Goal: Information Seeking & Learning: Find specific fact

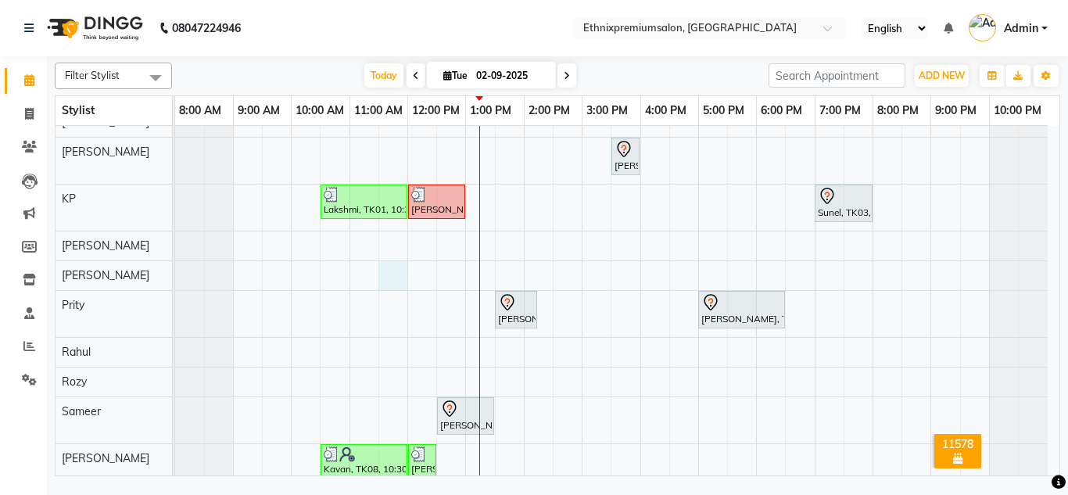
click at [399, 271] on div "Anikita, TK04, 12:00 PM-01:00 PM, Nail Extension - Gel Polish Removal([DEMOGRAP…" at bounding box center [617, 170] width 885 height 935
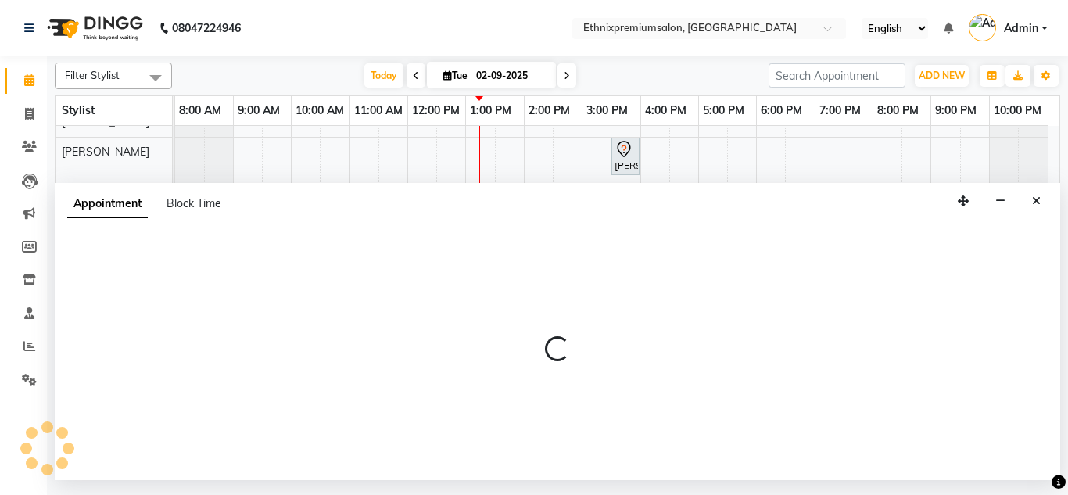
select select "73939"
select select "690"
select select "tentative"
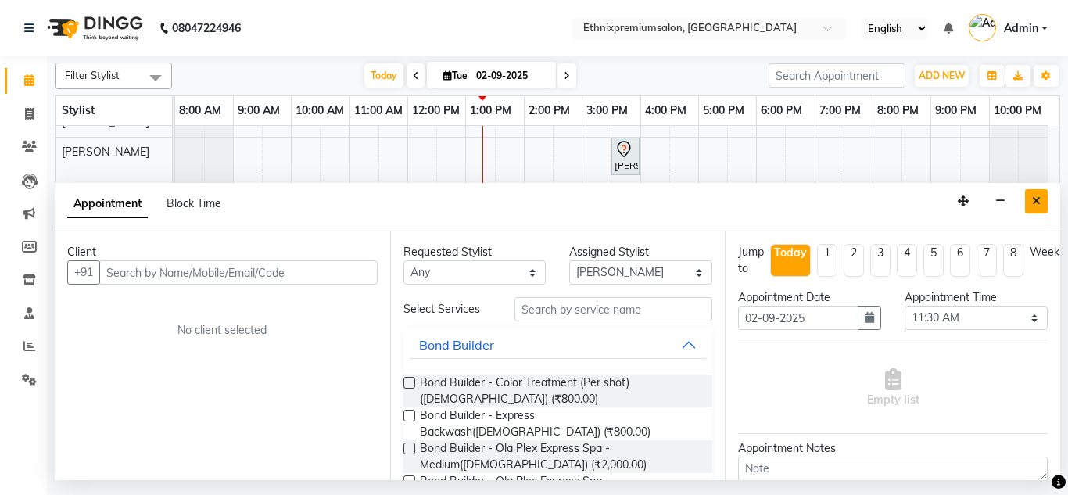
click at [1043, 191] on button "Close" at bounding box center [1036, 201] width 23 height 24
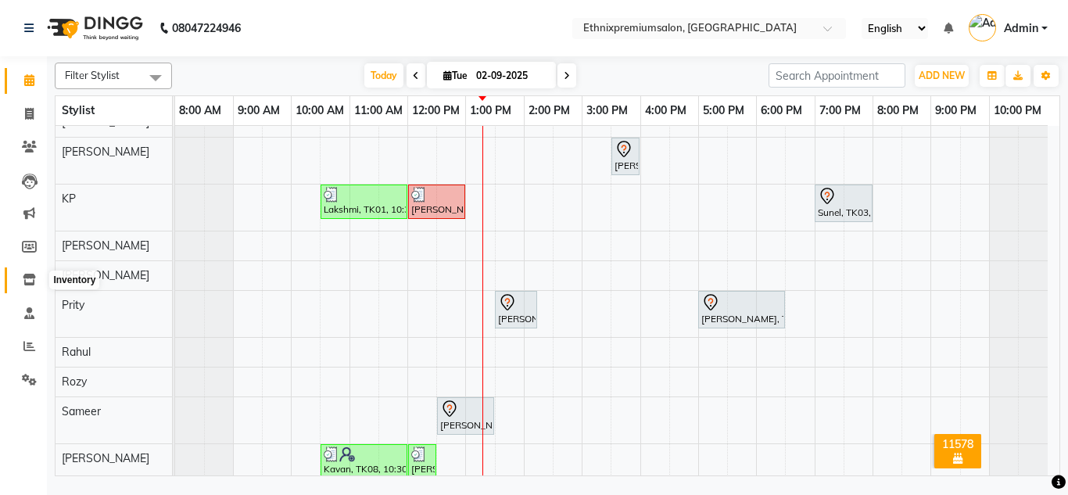
click at [38, 276] on span at bounding box center [29, 280] width 27 height 18
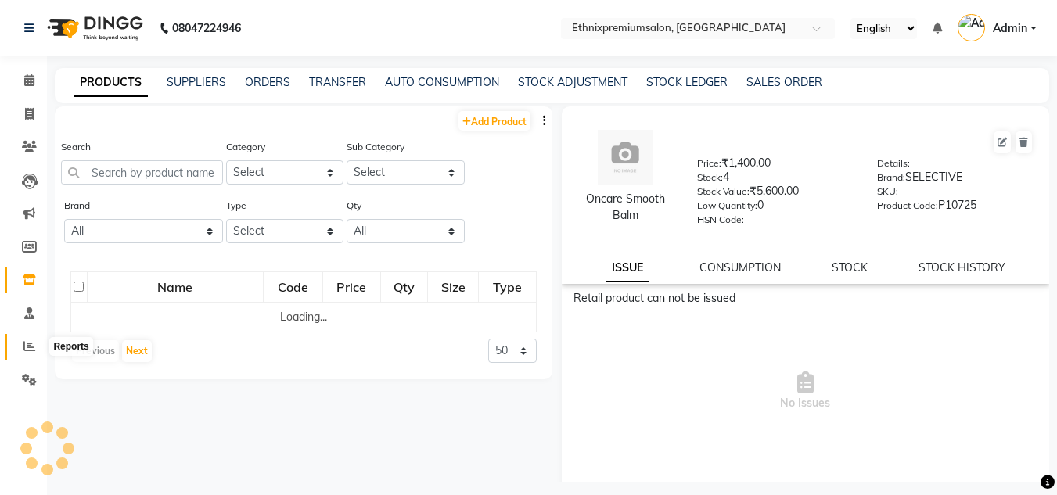
click at [27, 346] on icon at bounding box center [29, 346] width 12 height 12
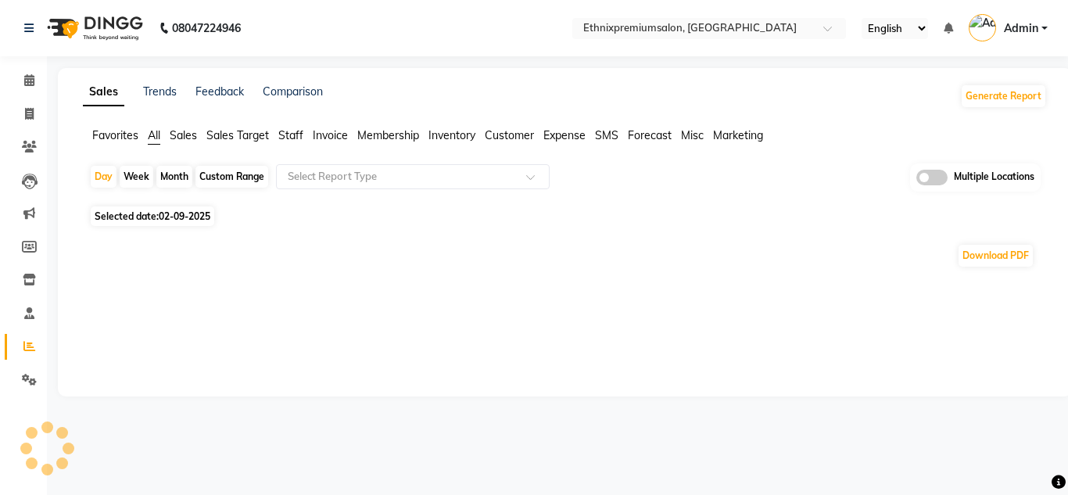
click at [299, 131] on span "Staff" at bounding box center [290, 135] width 25 height 14
click at [342, 177] on input "text" at bounding box center [397, 177] width 225 height 16
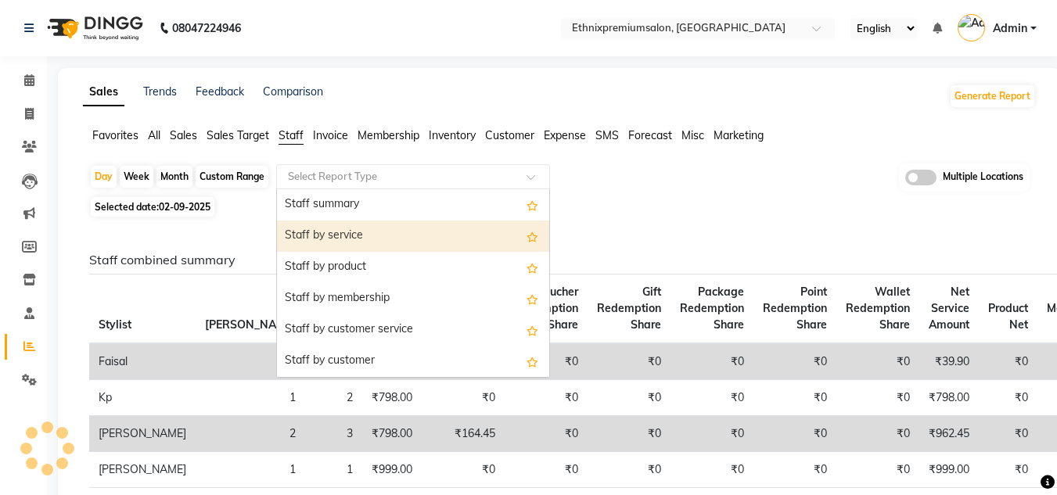
click at [356, 231] on div "Staff by service" at bounding box center [413, 236] width 272 height 31
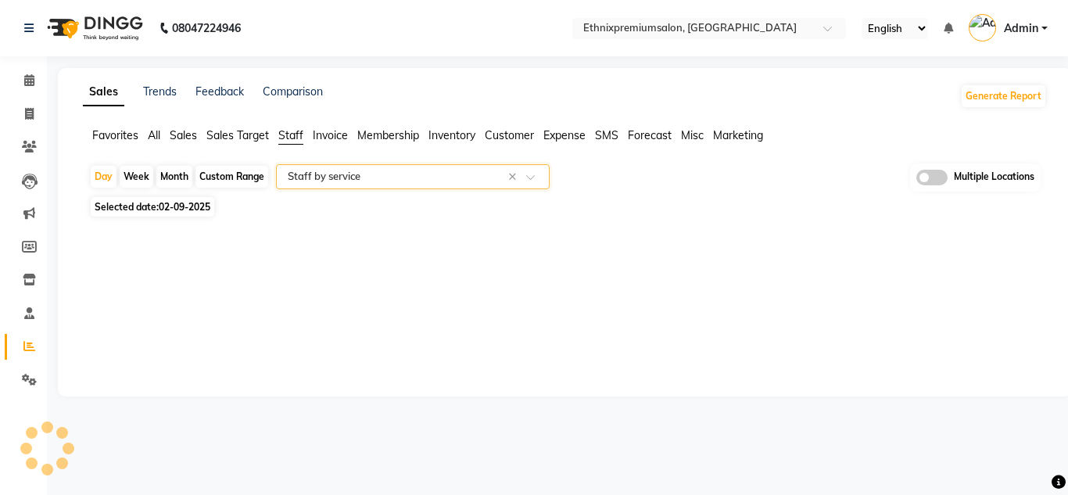
select select "full_report"
select select "csv"
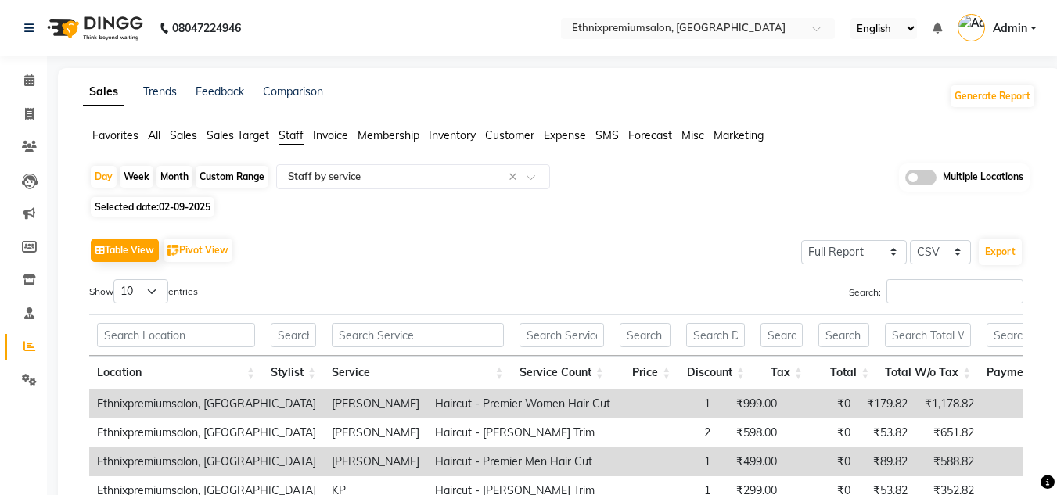
click at [172, 167] on div "Month" at bounding box center [174, 177] width 36 height 22
select select "9"
select select "2025"
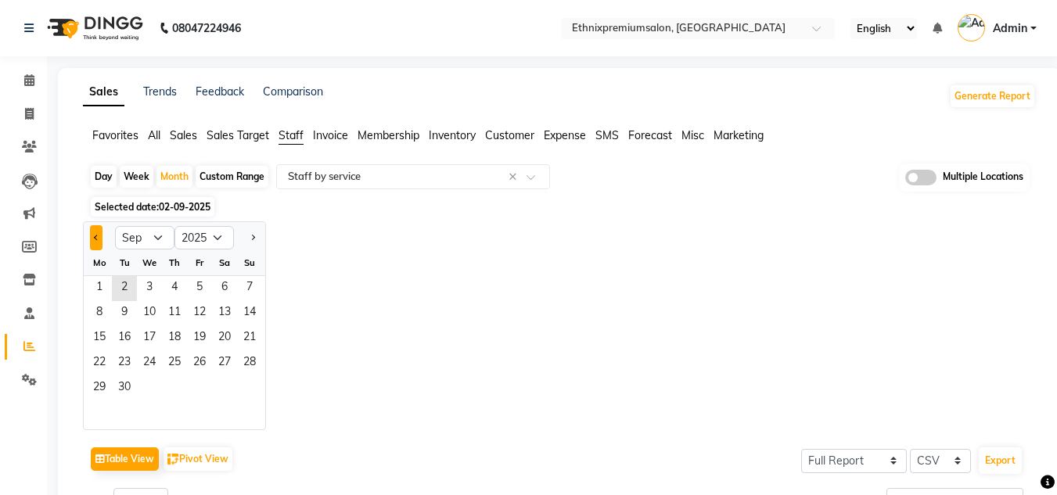
click at [95, 237] on span "Previous month" at bounding box center [96, 236] width 5 height 5
select select "8"
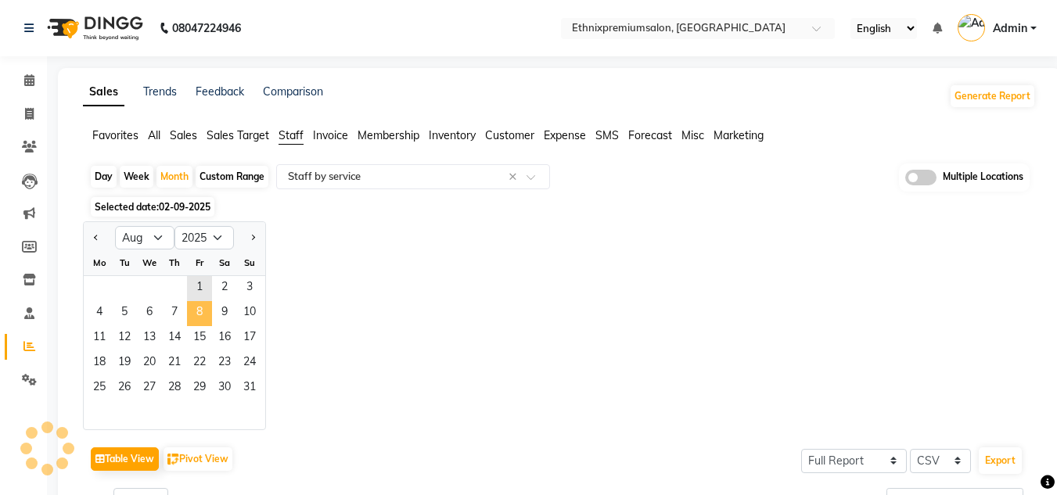
click at [200, 325] on span "8" at bounding box center [199, 313] width 25 height 25
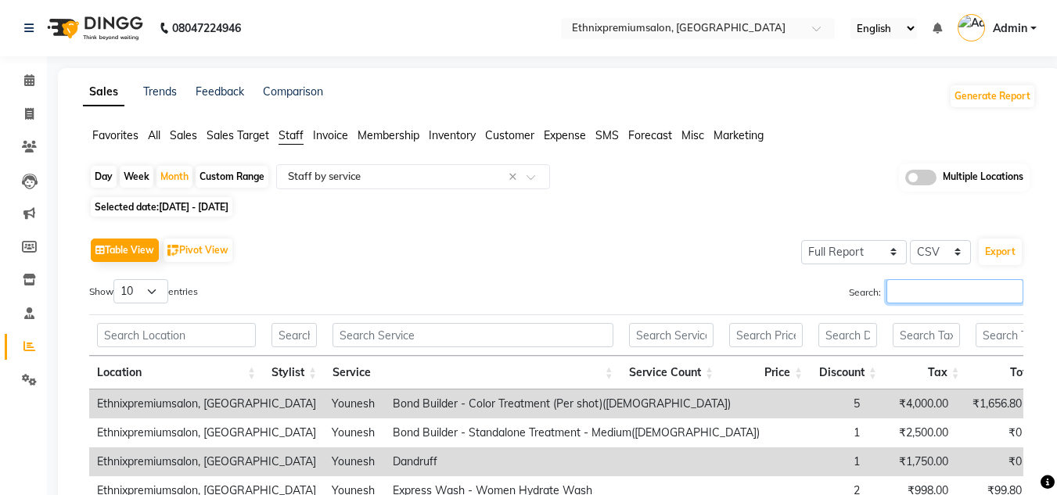
click at [910, 296] on input "Search:" at bounding box center [954, 291] width 137 height 24
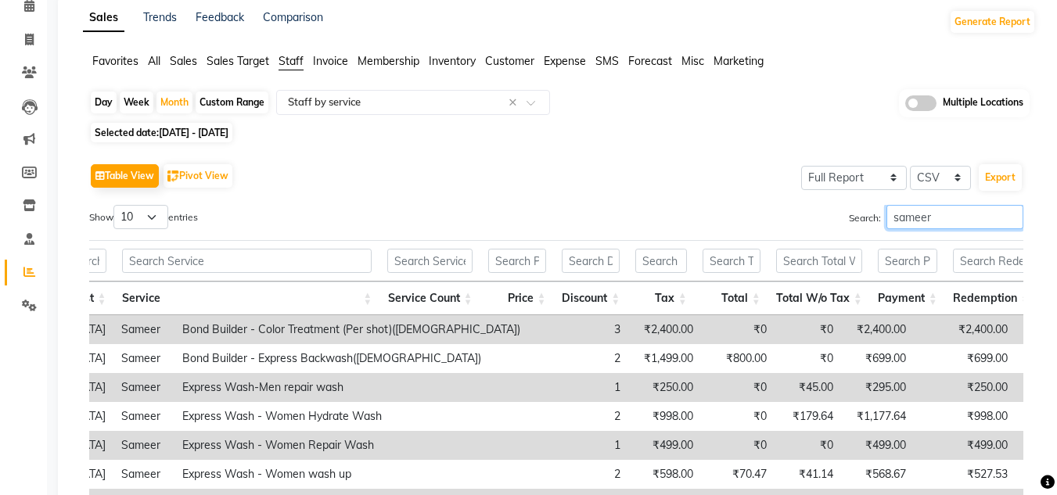
scroll to position [74, 0]
click at [957, 222] on input "sameer" at bounding box center [954, 218] width 137 height 24
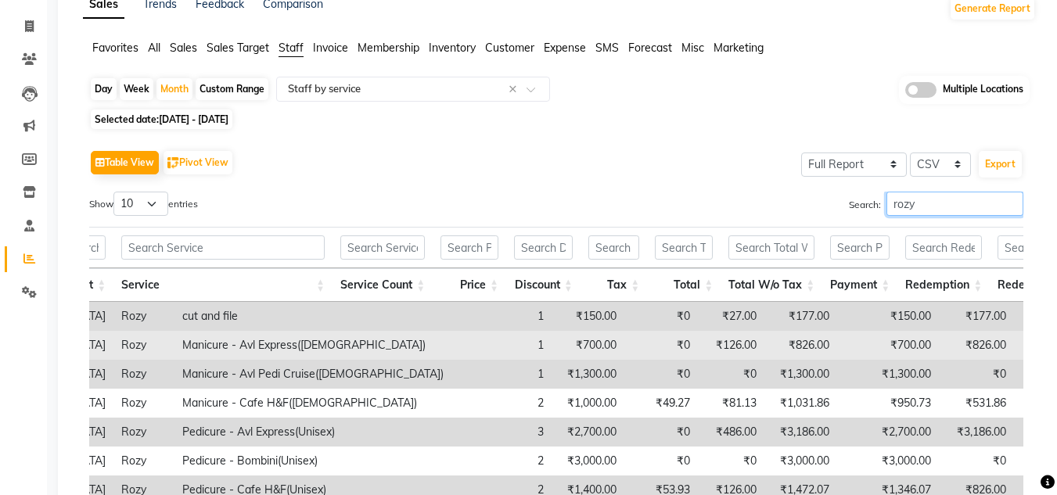
scroll to position [82, 0]
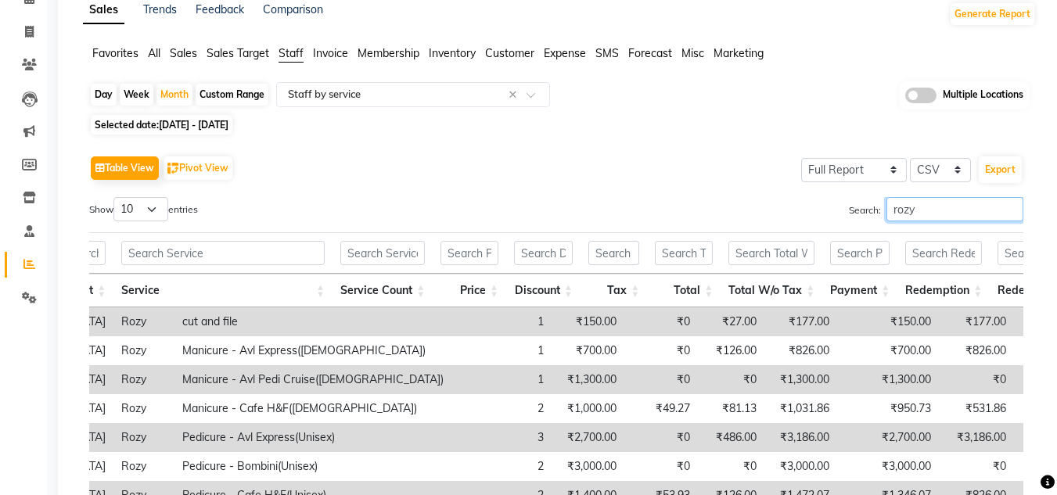
click at [922, 219] on input "rozy" at bounding box center [954, 209] width 137 height 24
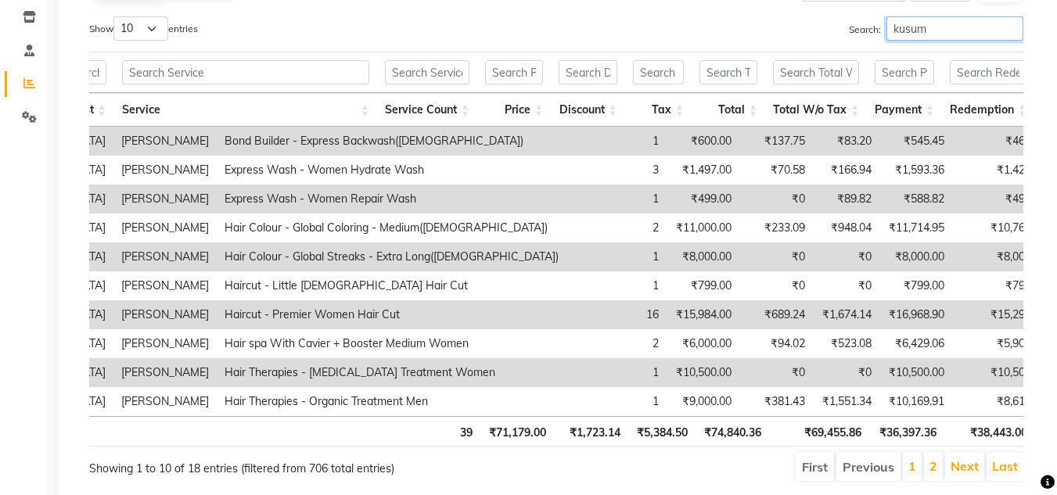
scroll to position [266, 0]
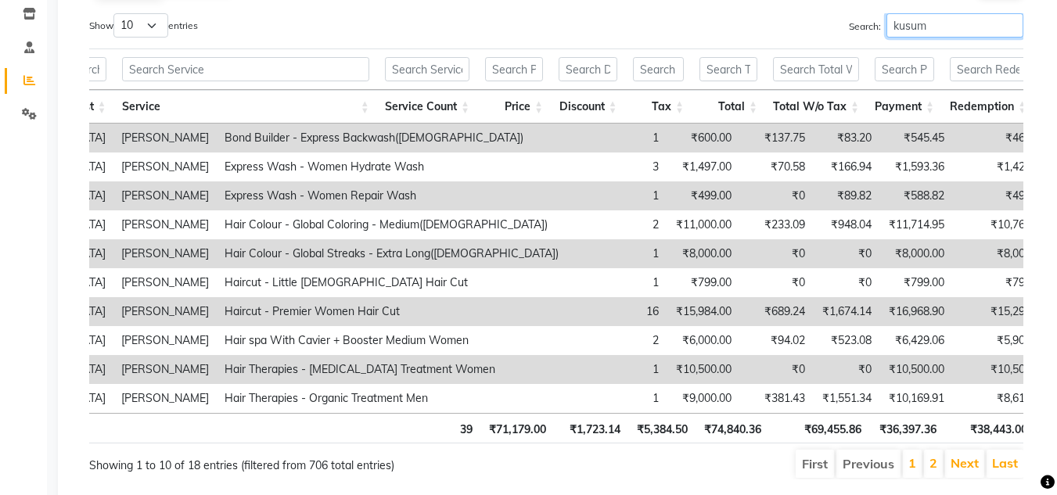
click at [913, 37] on input "kusum" at bounding box center [954, 25] width 137 height 24
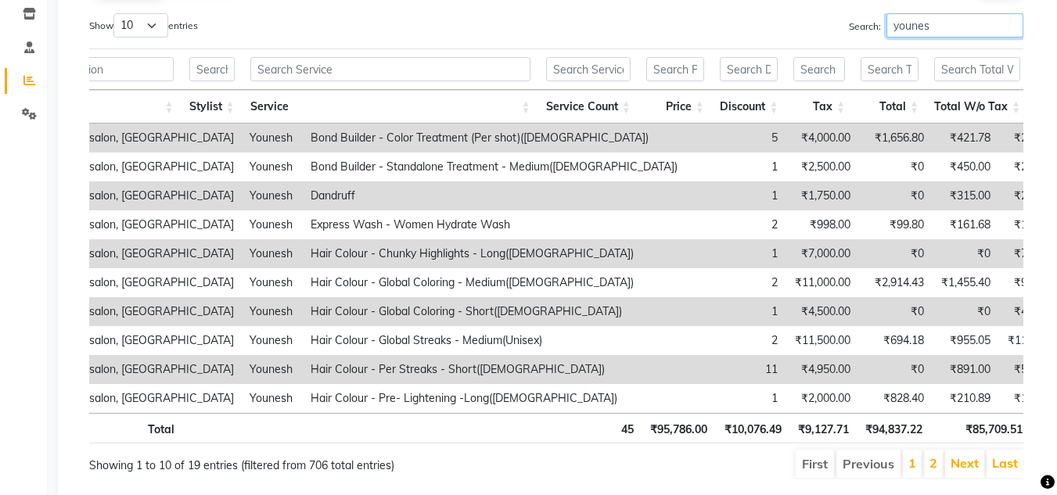
type input "younes"
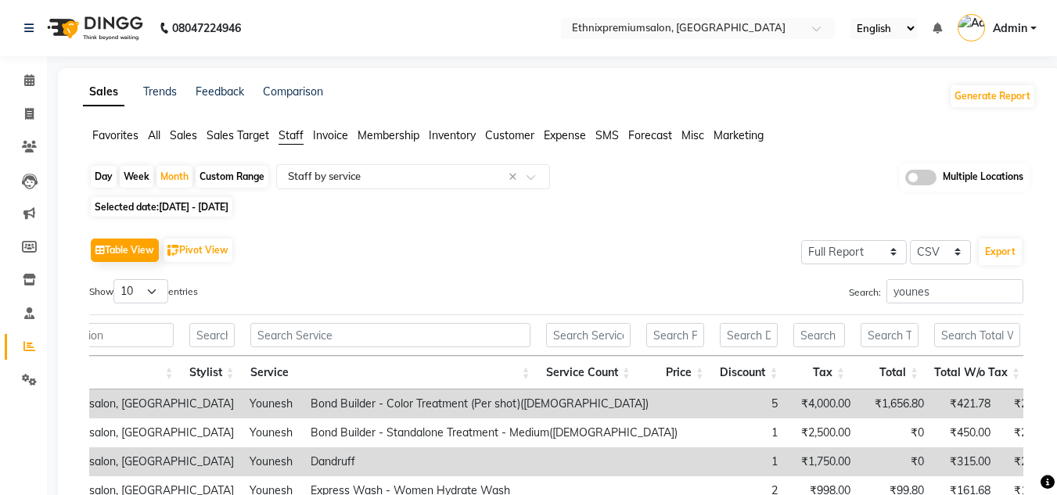
click at [311, 161] on app-reports "Favorites All Sales Sales Target Staff Invoice Membership Inventory Customer Ex…" at bounding box center [559, 442] width 971 height 630
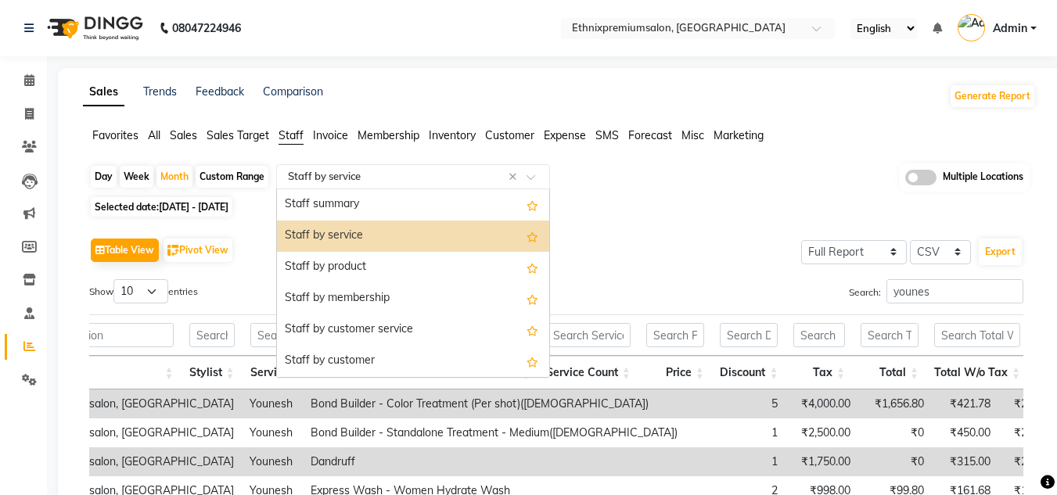
click at [344, 174] on input "text" at bounding box center [397, 177] width 225 height 16
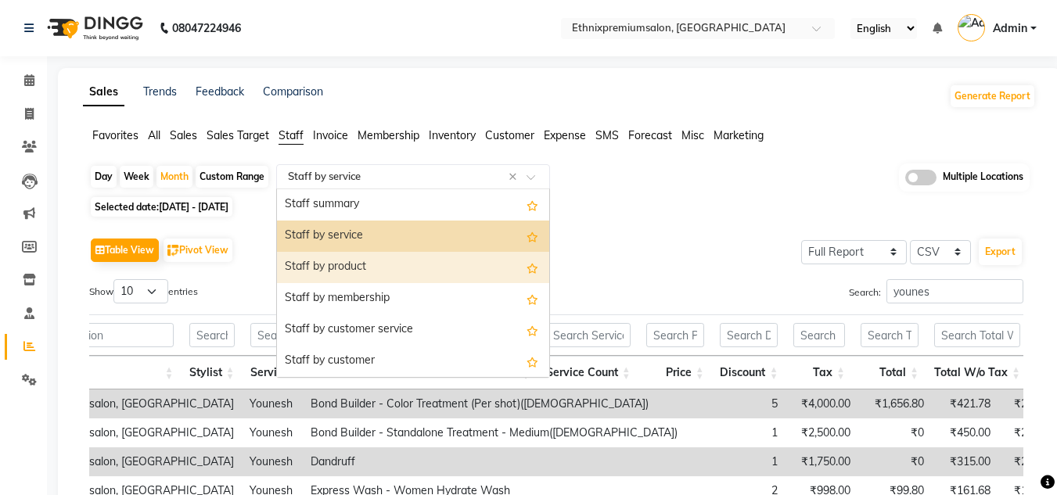
click at [367, 257] on div "Staff by product" at bounding box center [413, 267] width 272 height 31
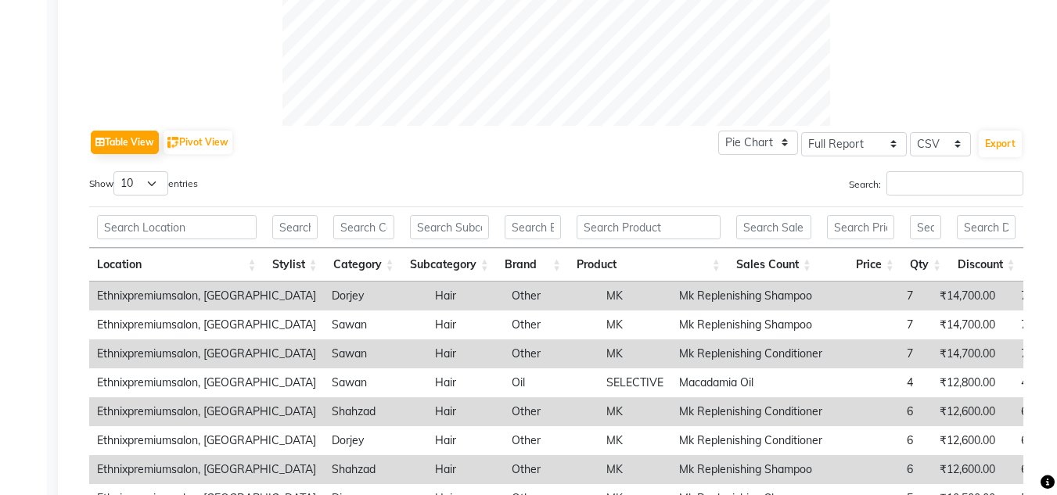
scroll to position [675, 0]
click at [930, 191] on input "Search:" at bounding box center [954, 183] width 137 height 24
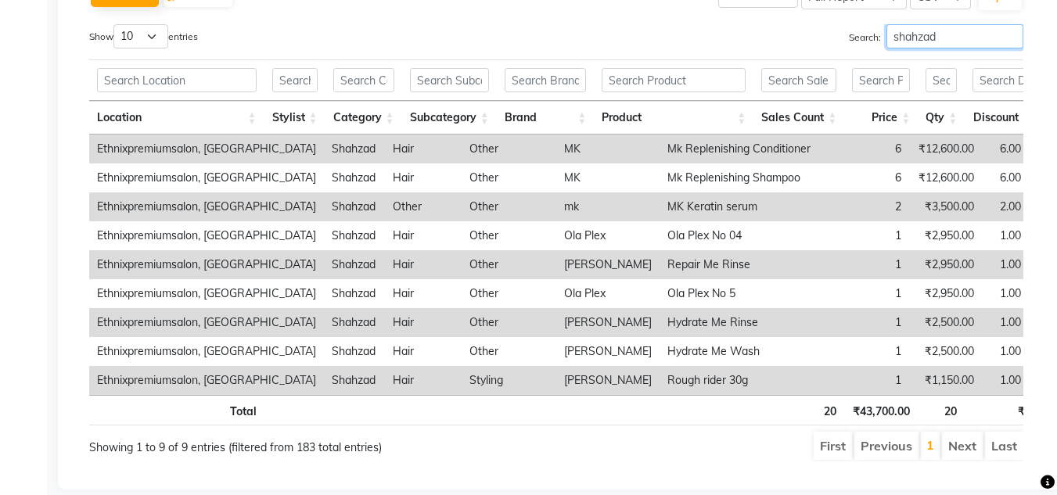
scroll to position [820, 0]
click at [913, 39] on input "shahzad" at bounding box center [954, 37] width 137 height 24
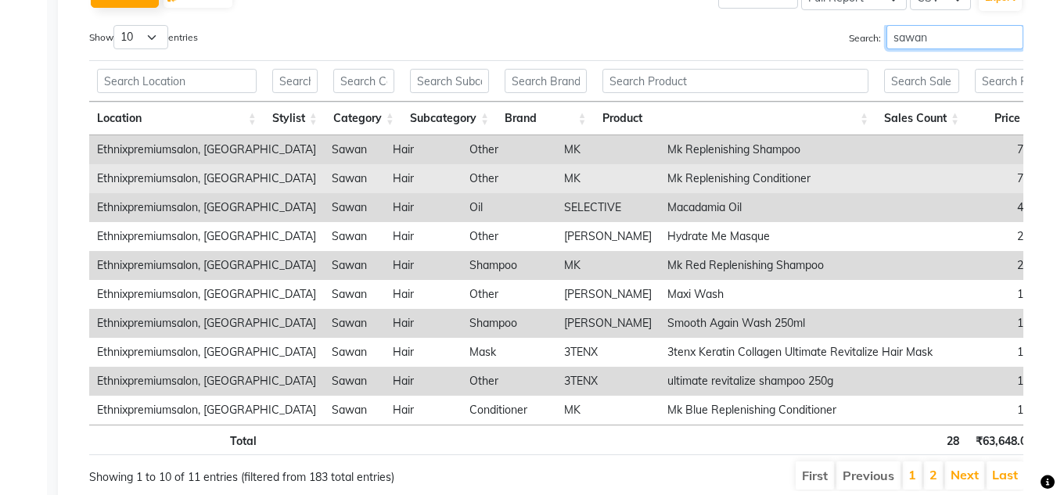
scroll to position [0, 60]
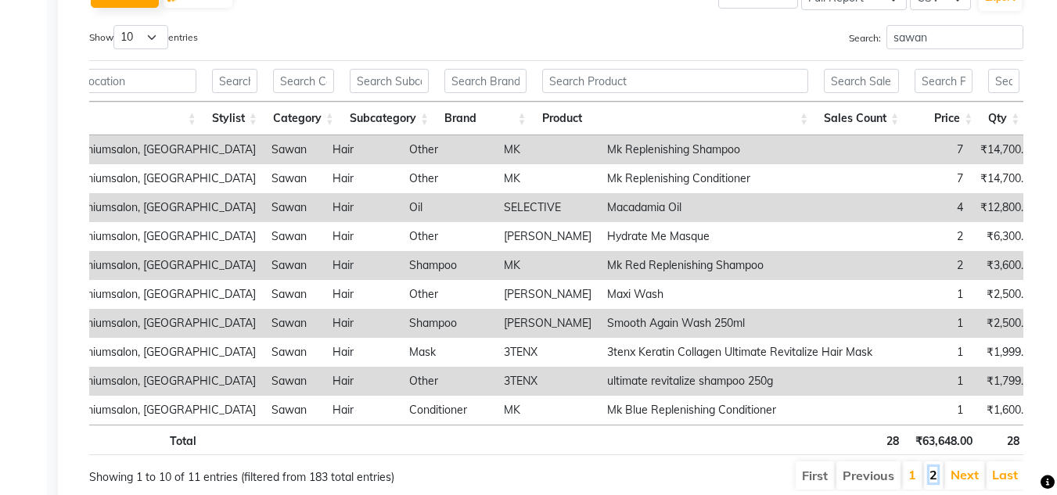
click at [936, 481] on link "2" at bounding box center [933, 475] width 8 height 16
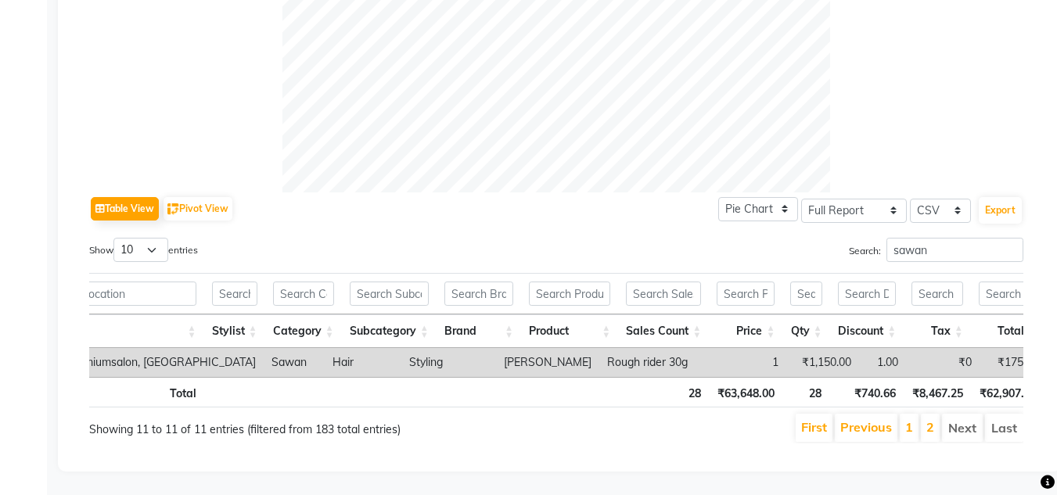
scroll to position [631, 0]
click at [902, 238] on input "sawan" at bounding box center [954, 250] width 137 height 24
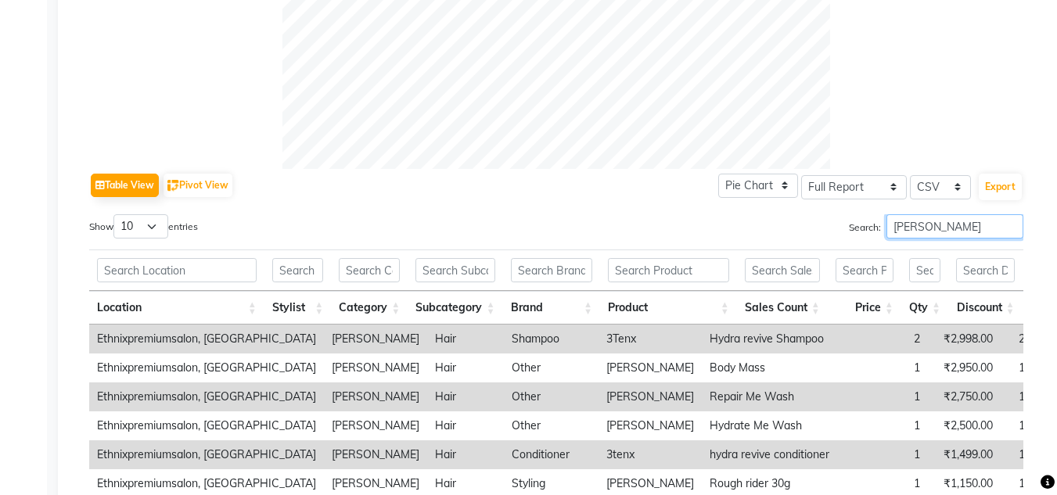
scroll to position [776, 0]
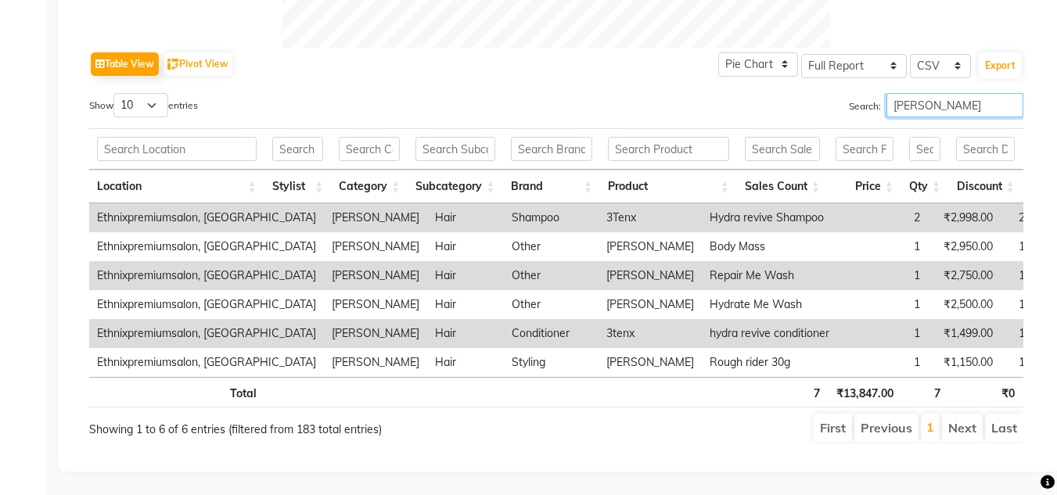
type input "[PERSON_NAME]"
click at [967, 93] on input "[PERSON_NAME]" at bounding box center [954, 105] width 137 height 24
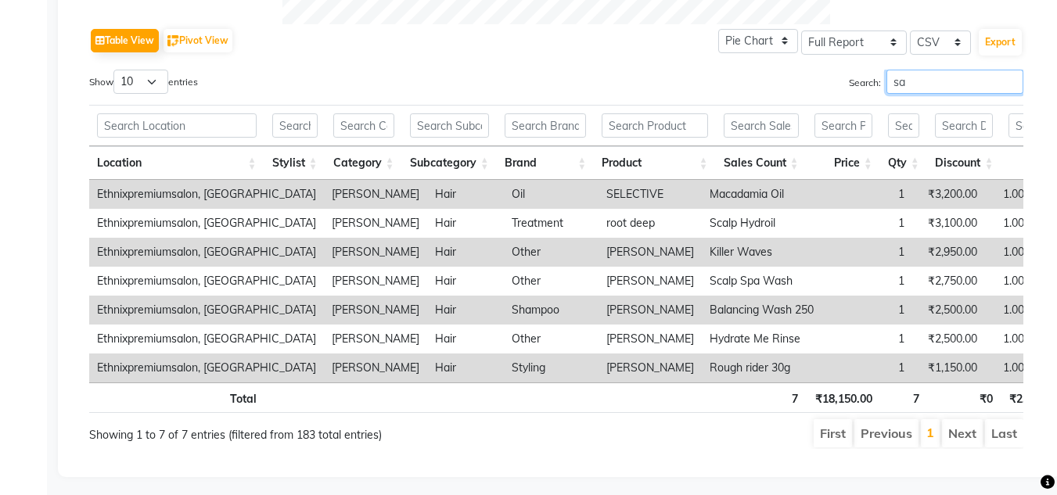
type input "s"
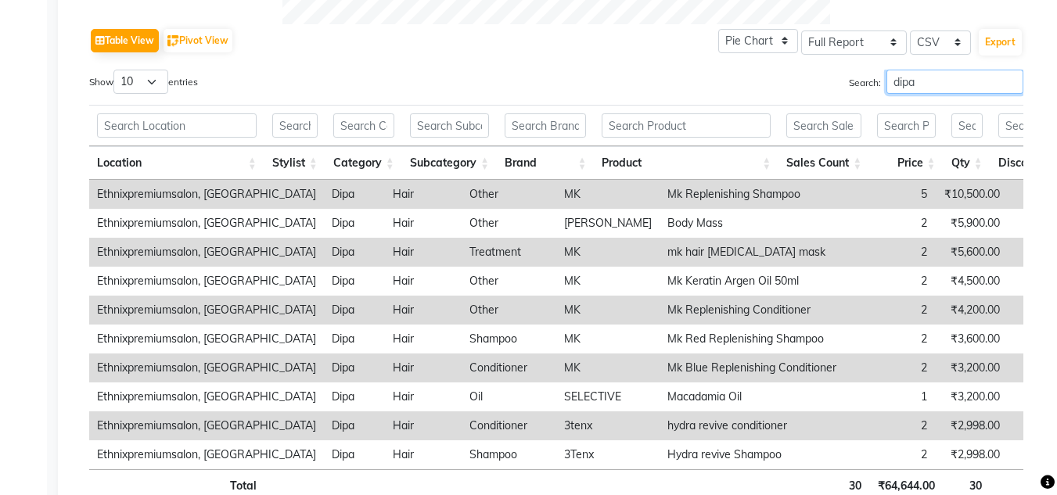
scroll to position [892, 0]
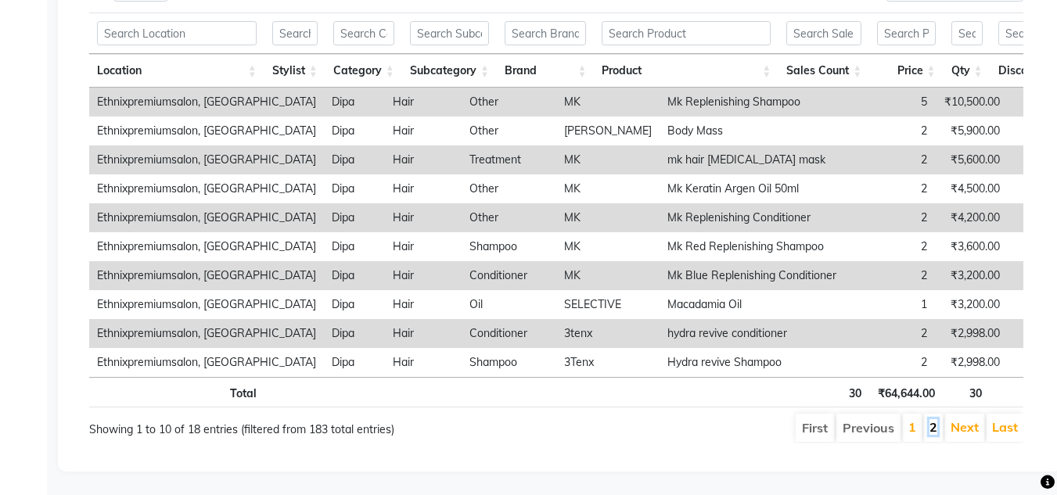
click at [930, 419] on link "2" at bounding box center [933, 427] width 8 height 16
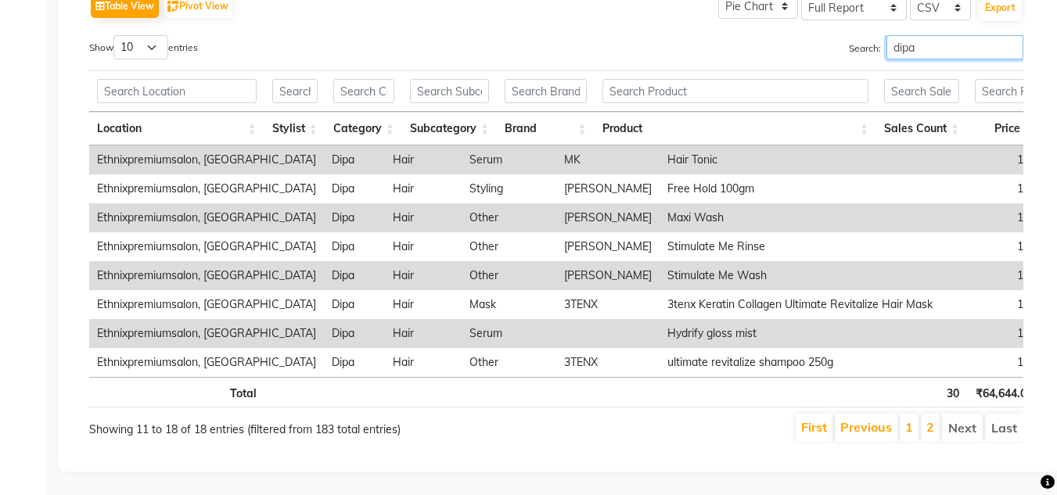
click at [921, 35] on input "dipa" at bounding box center [954, 47] width 137 height 24
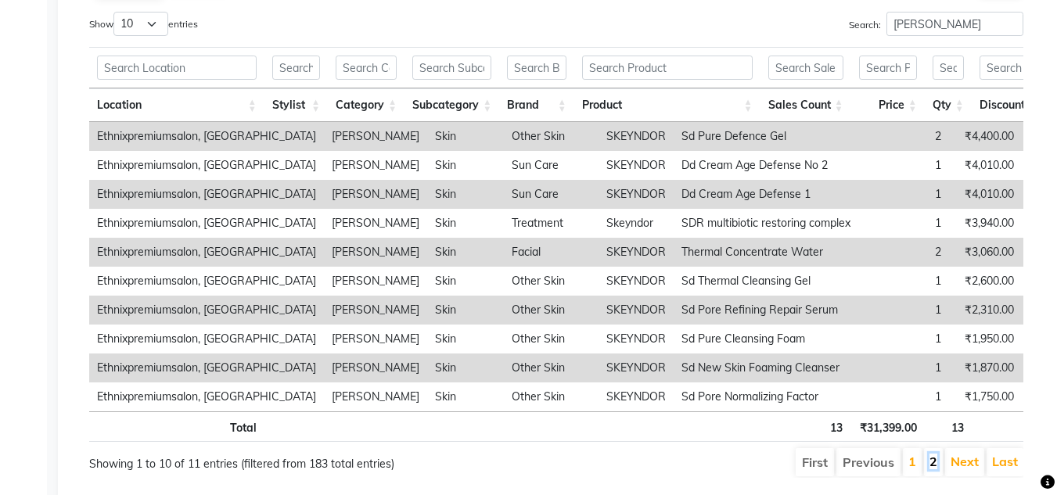
click at [933, 467] on link "2" at bounding box center [933, 462] width 8 height 16
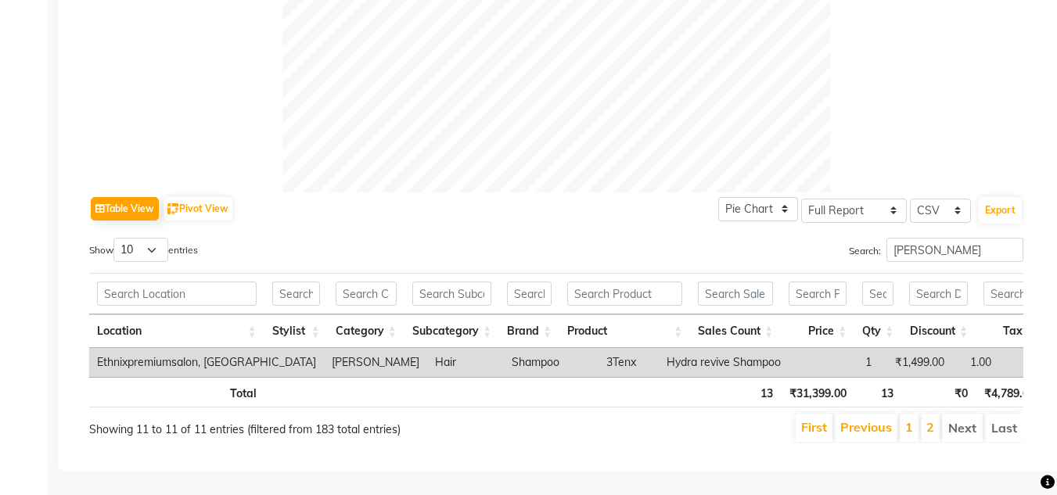
scroll to position [631, 0]
click at [917, 238] on input "[PERSON_NAME]" at bounding box center [954, 250] width 137 height 24
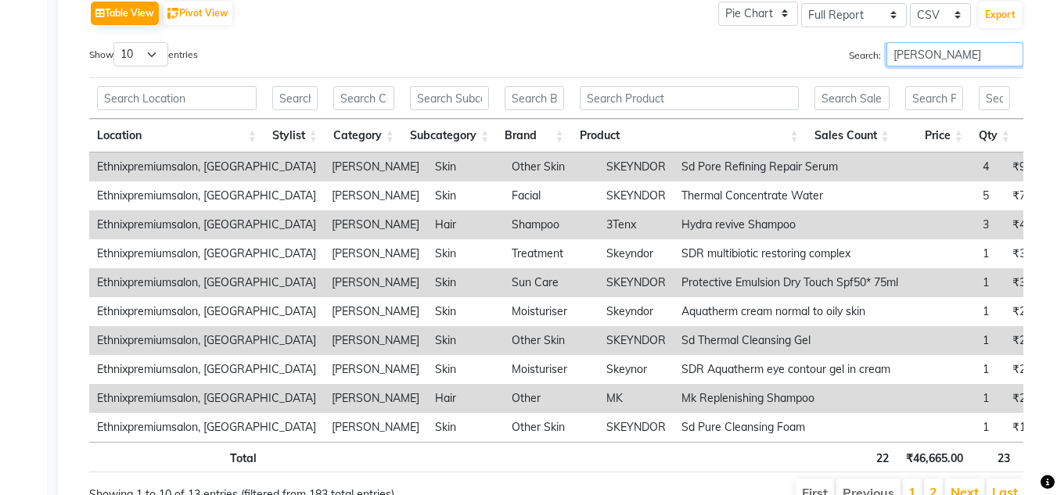
scroll to position [892, 0]
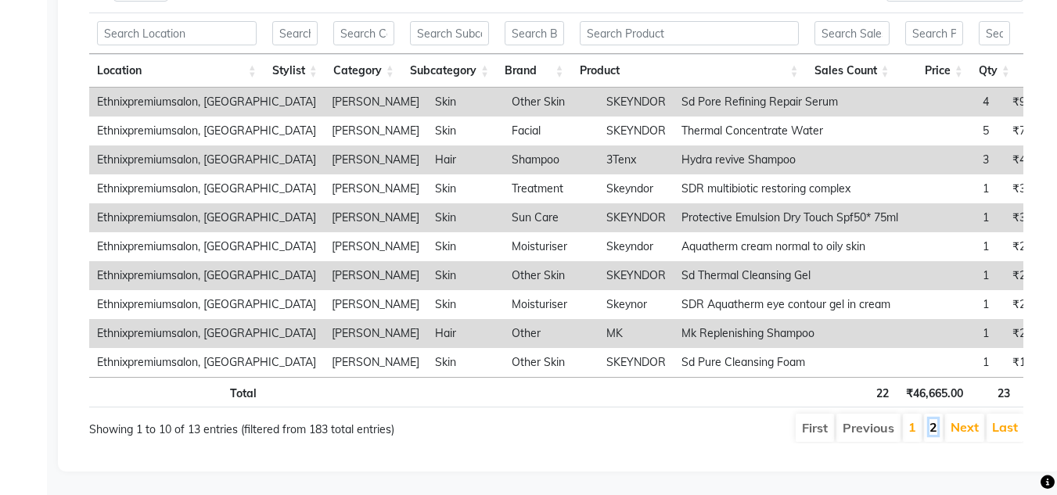
click at [935, 419] on link "2" at bounding box center [933, 427] width 8 height 16
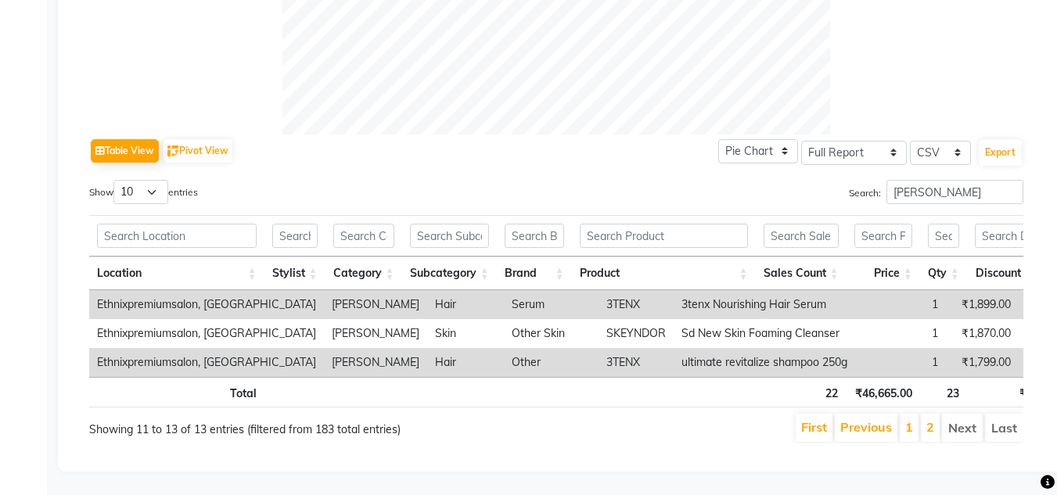
scroll to position [689, 0]
drag, startPoint x: 964, startPoint y: 155, endPoint x: 946, endPoint y: 164, distance: 20.3
click at [946, 164] on div "Table View Pivot View Pie Chart Bar Chart Select Full Report Filtered Report Se…" at bounding box center [556, 289] width 934 height 309
click at [946, 180] on input "[PERSON_NAME]" at bounding box center [954, 192] width 137 height 24
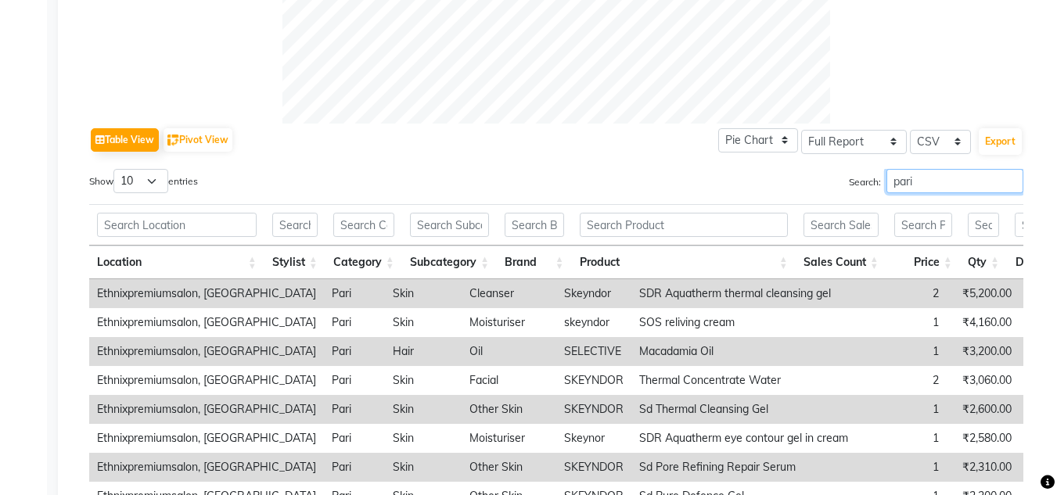
scroll to position [674, 0]
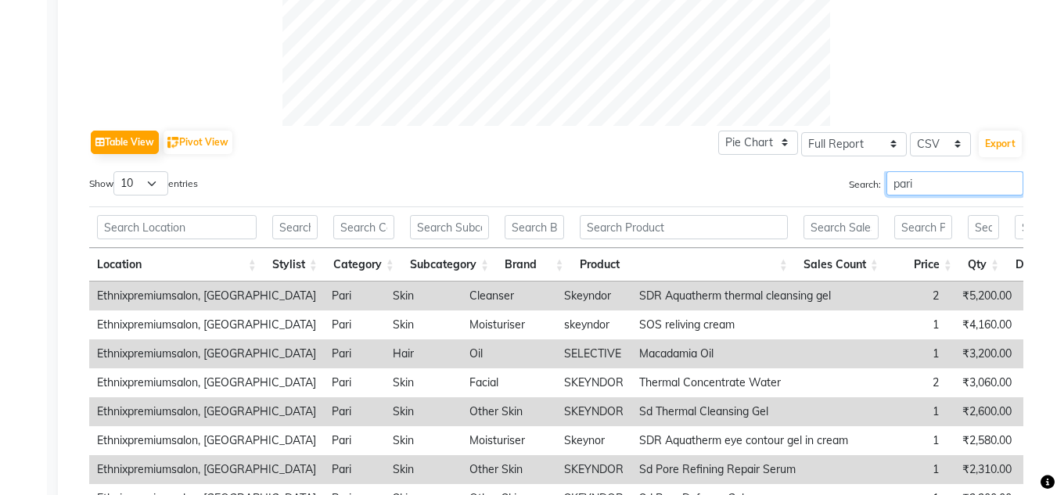
click at [888, 188] on input "pari" at bounding box center [954, 183] width 137 height 24
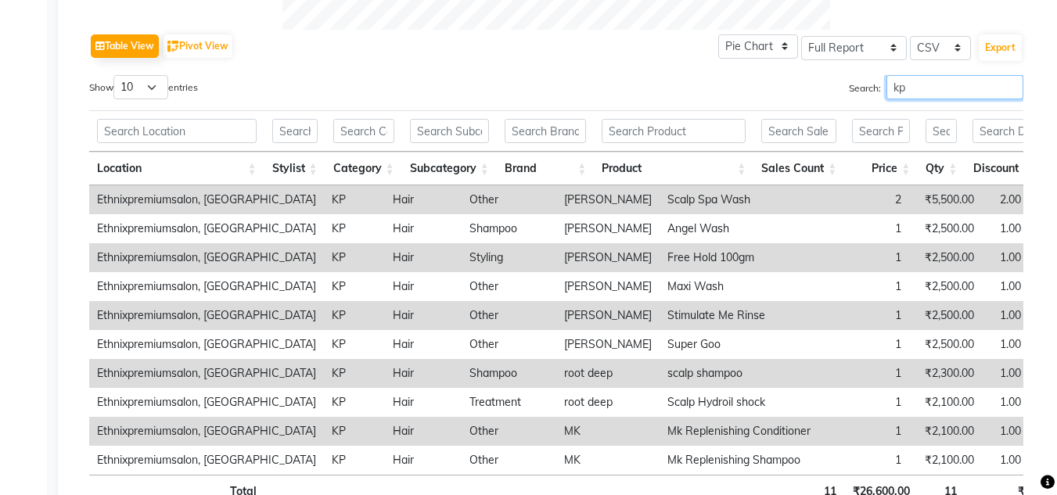
scroll to position [731, 0]
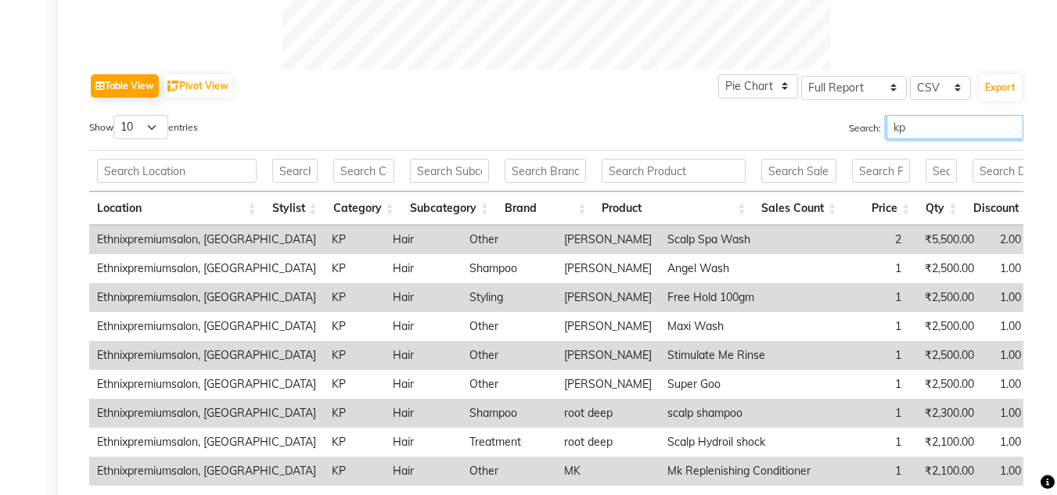
click at [909, 121] on input "kp" at bounding box center [954, 127] width 137 height 24
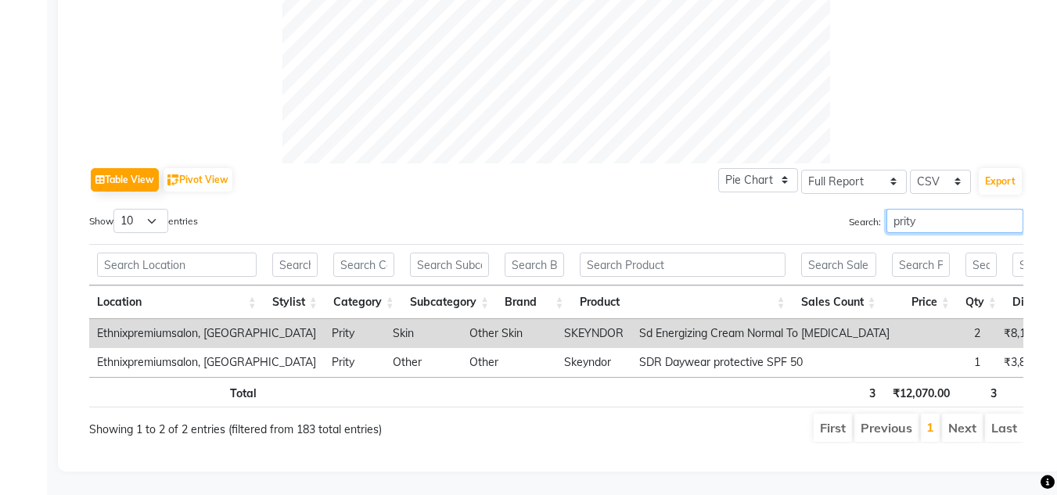
scroll to position [660, 0]
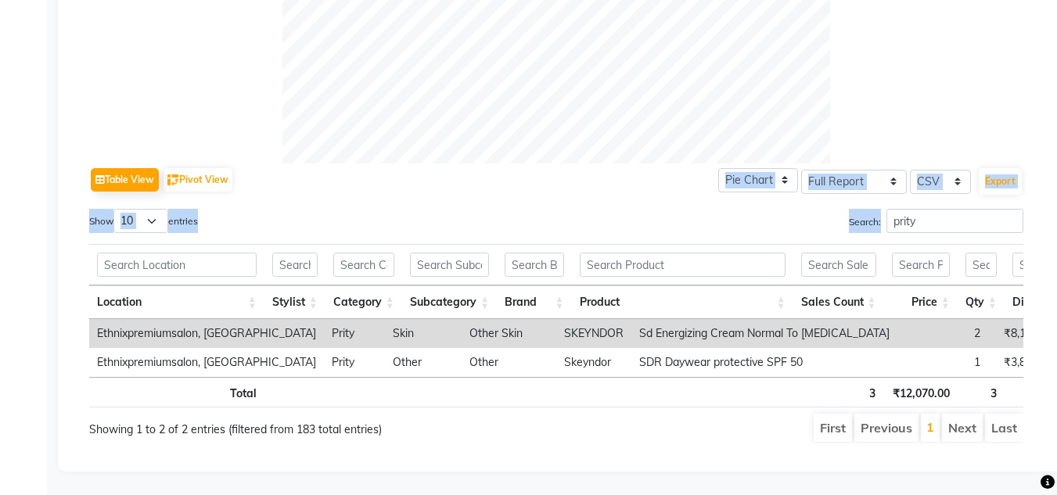
drag, startPoint x: 909, startPoint y: 121, endPoint x: 910, endPoint y: 199, distance: 78.2
click at [910, 199] on div "Table View Pivot View Pie Chart Bar Chart Select Full Report Filtered Report Se…" at bounding box center [556, 29] width 934 height 827
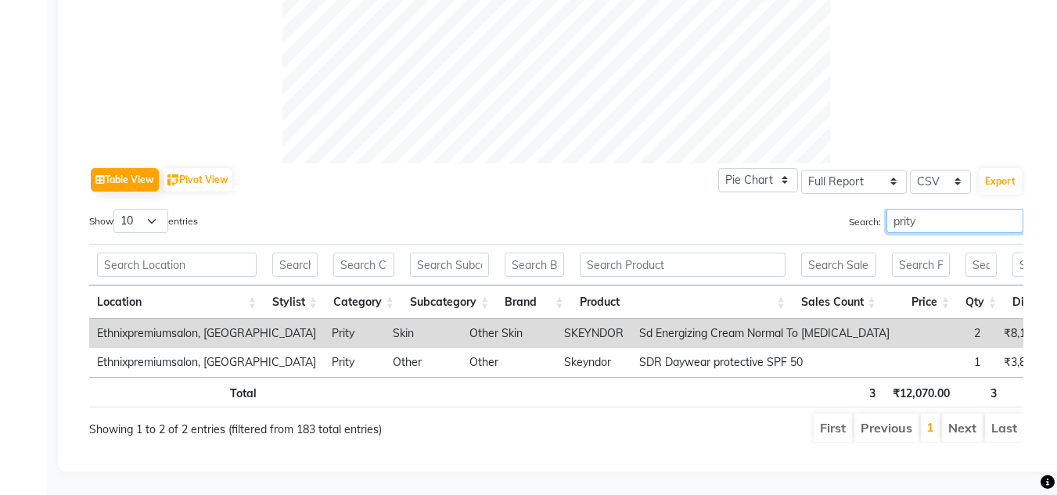
click at [910, 209] on input "prity" at bounding box center [954, 221] width 137 height 24
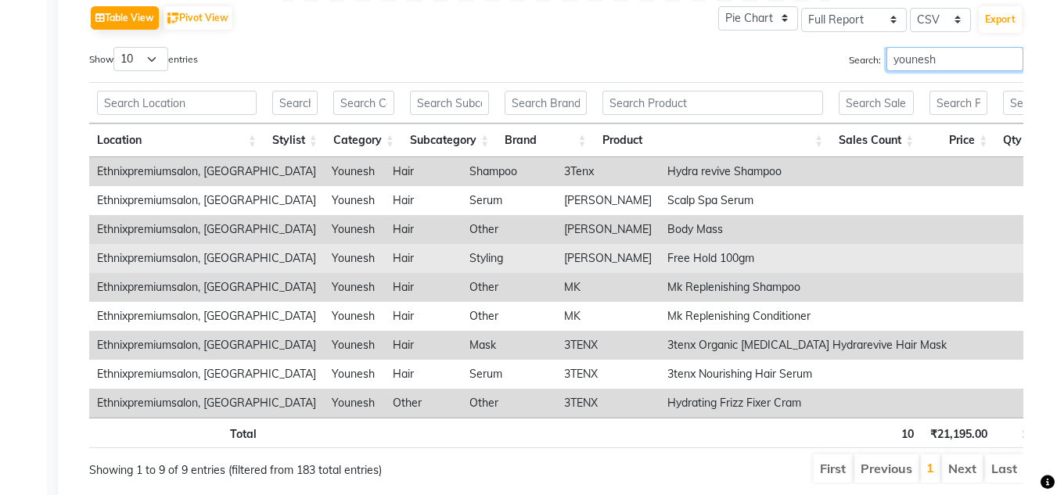
scroll to position [863, 0]
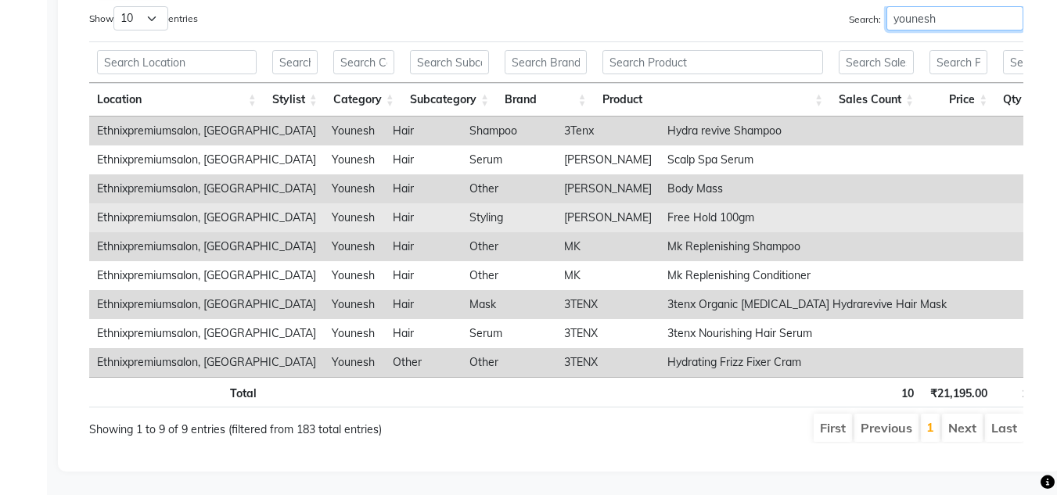
type input "younesh"
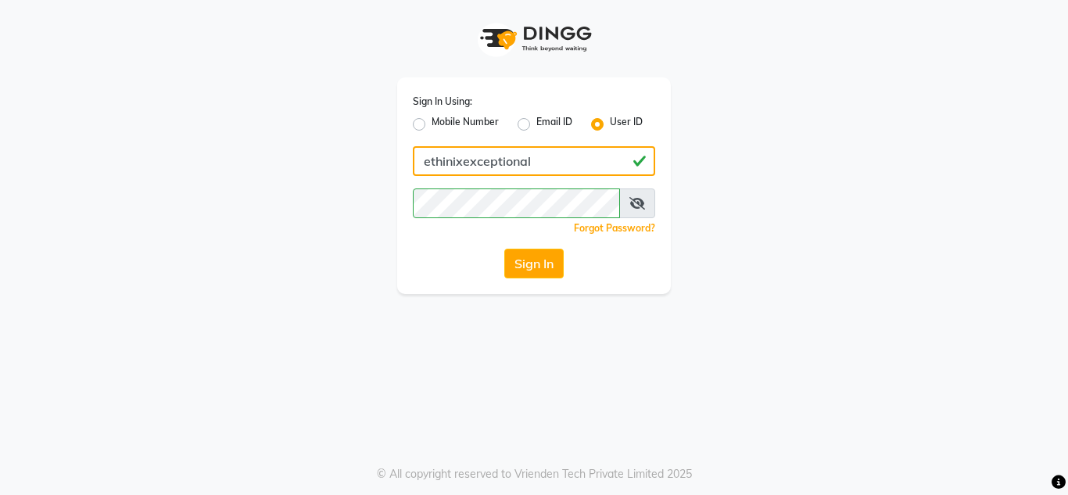
click at [553, 171] on input "ethinixexceptional" at bounding box center [534, 161] width 242 height 30
type input "5544332211"
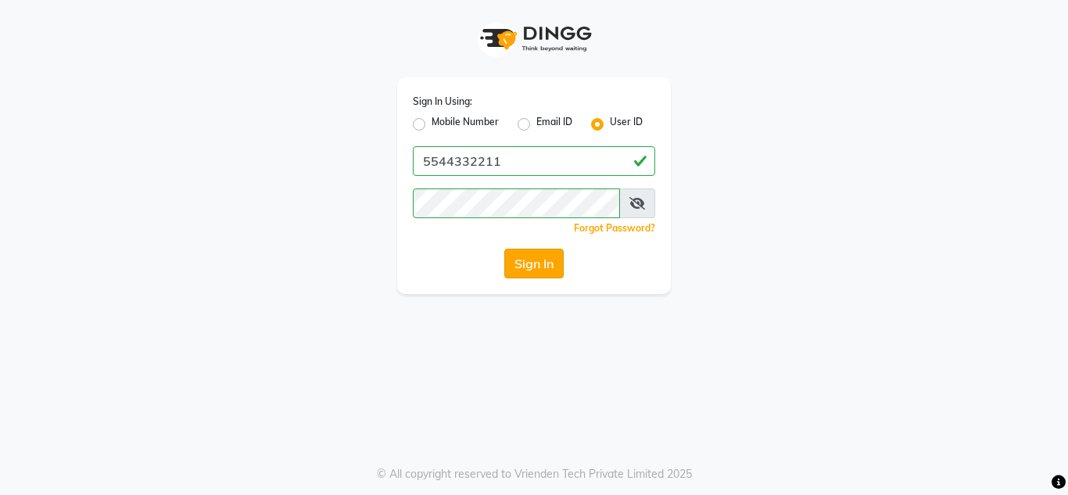
click at [512, 268] on button "Sign In" at bounding box center [533, 264] width 59 height 30
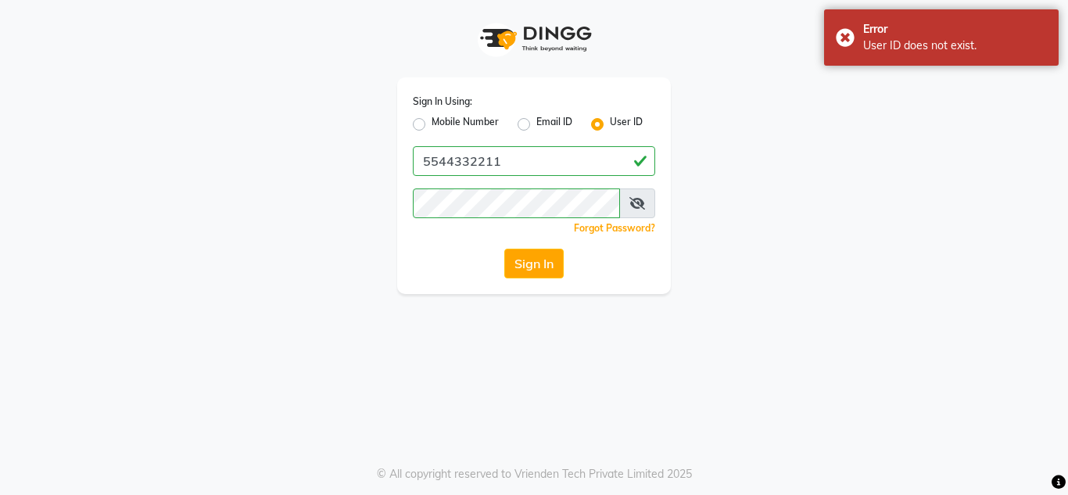
click at [634, 204] on icon at bounding box center [638, 203] width 16 height 13
click at [432, 126] on label "Mobile Number" at bounding box center [465, 124] width 67 height 19
click at [432, 125] on input "Mobile Number" at bounding box center [437, 120] width 10 height 10
radio input "true"
radio input "false"
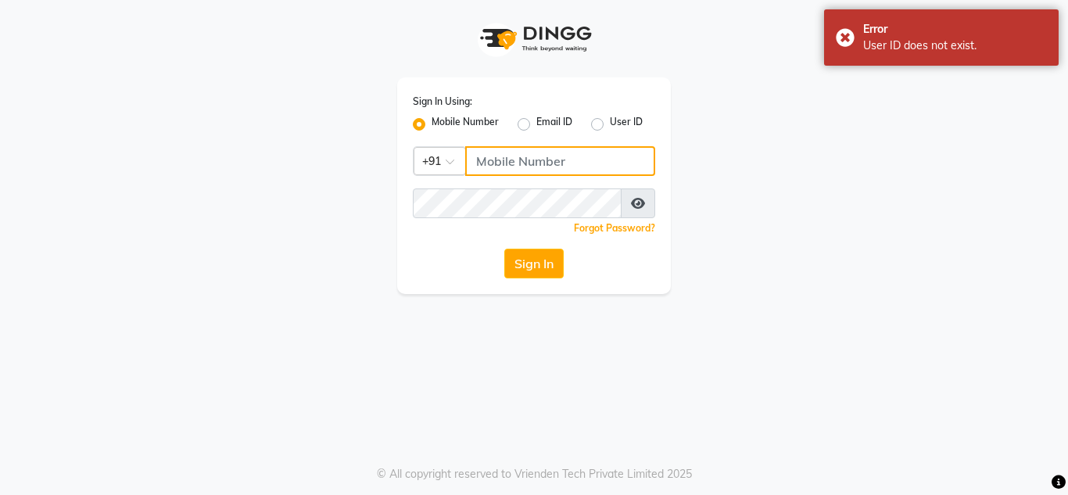
click at [519, 160] on input "Username" at bounding box center [560, 161] width 190 height 30
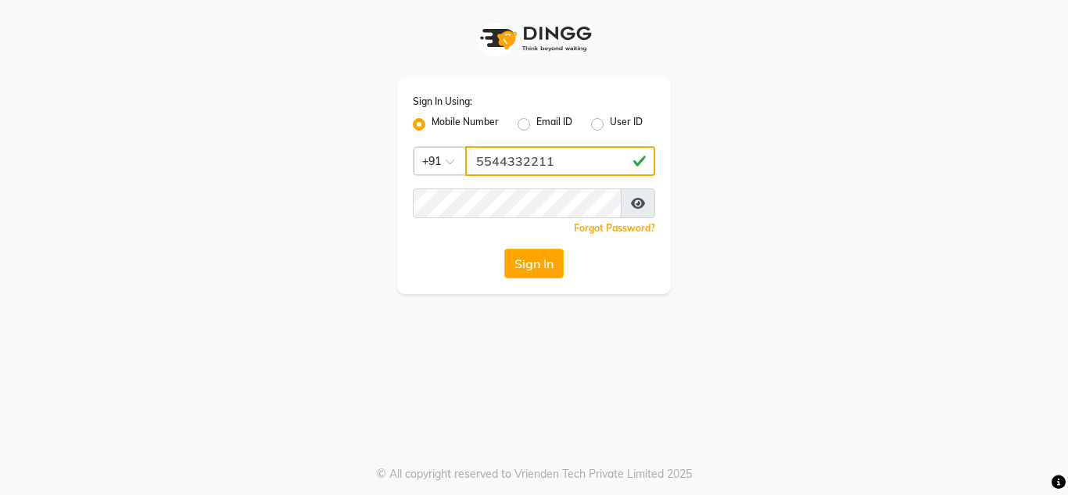
type input "5544332211"
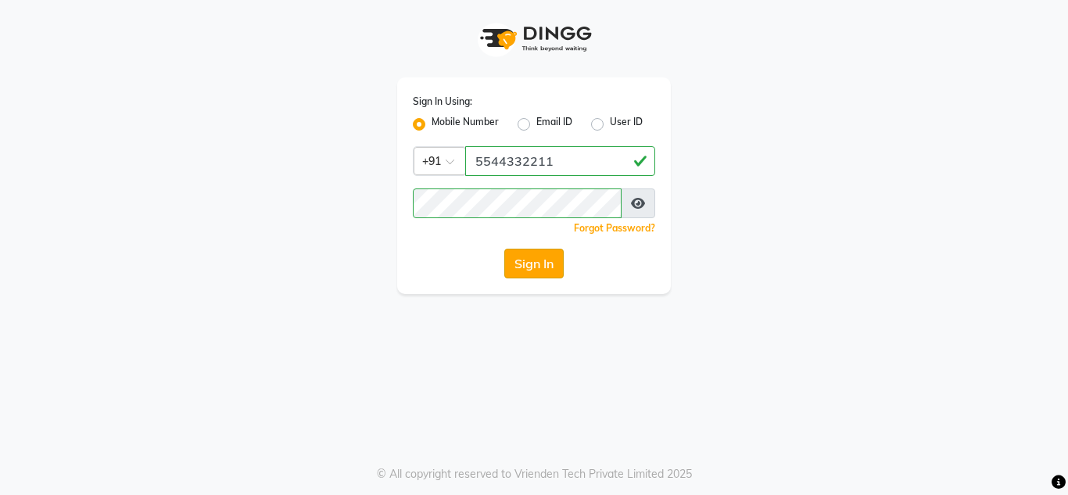
click at [529, 272] on button "Sign In" at bounding box center [533, 264] width 59 height 30
